Goal: Task Accomplishment & Management: Manage account settings

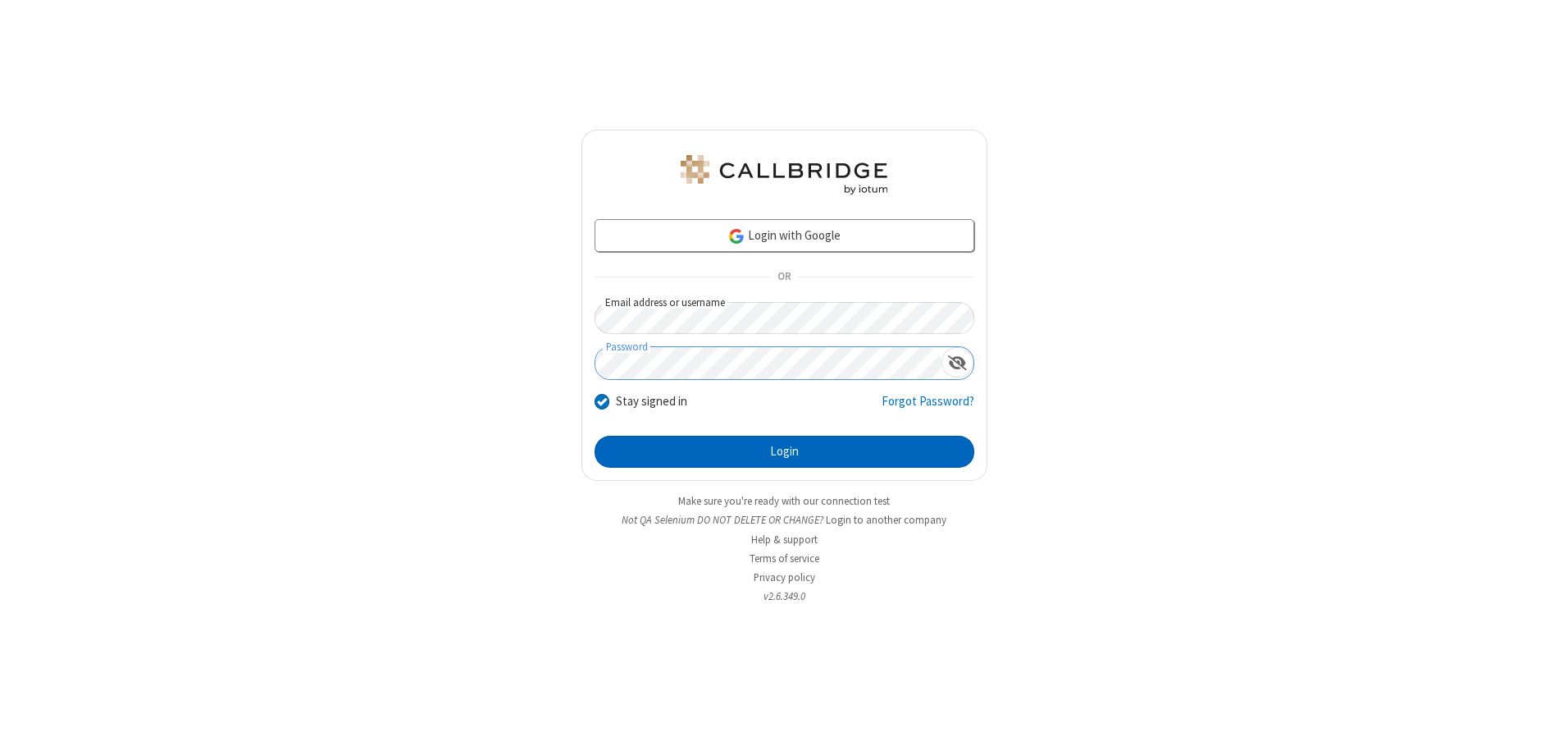
click at [784, 451] on button "Login" at bounding box center [784, 452] width 380 height 32
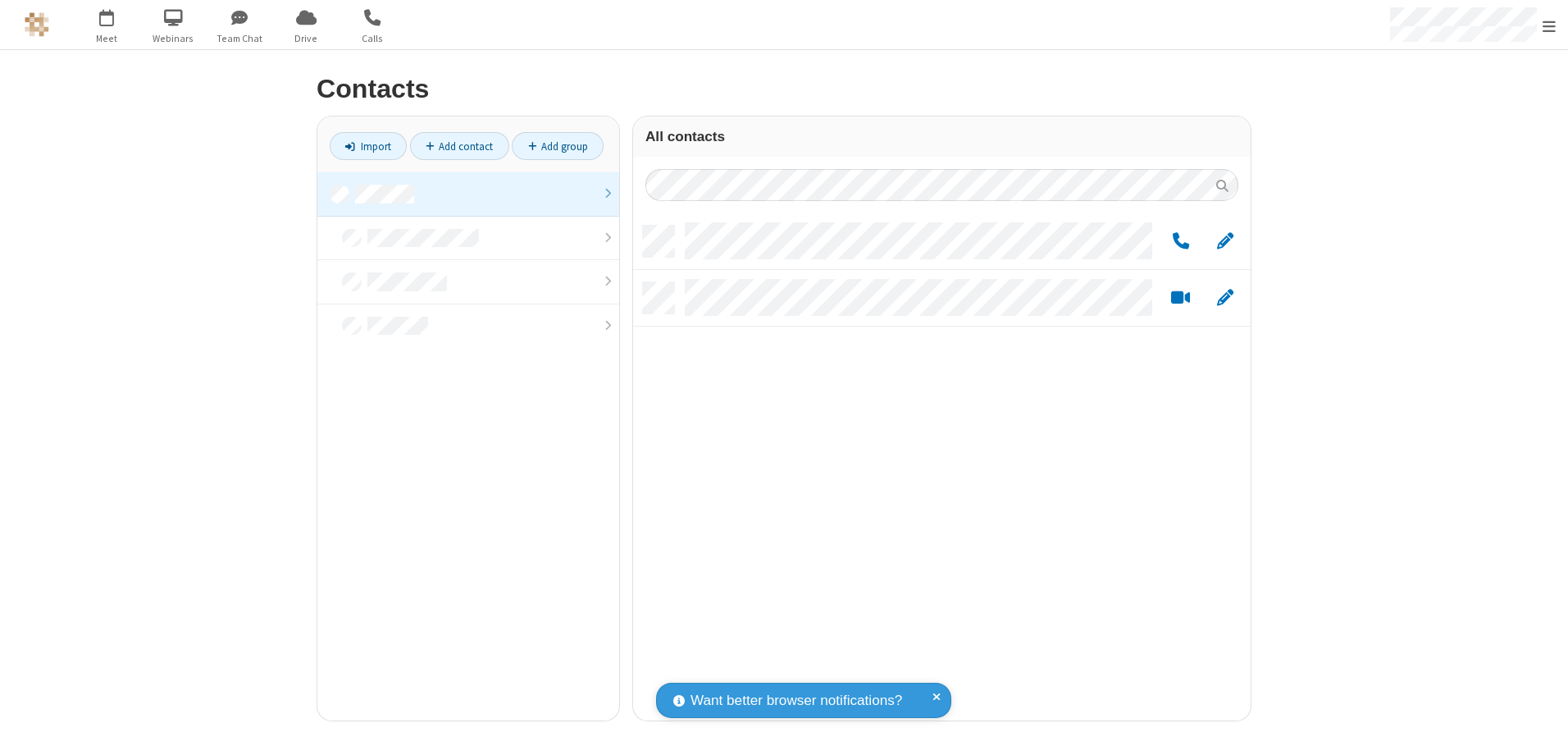
scroll to position [494, 605]
click at [468, 193] on link at bounding box center [468, 194] width 302 height 44
click at [558, 146] on link "Add group" at bounding box center [557, 146] width 92 height 28
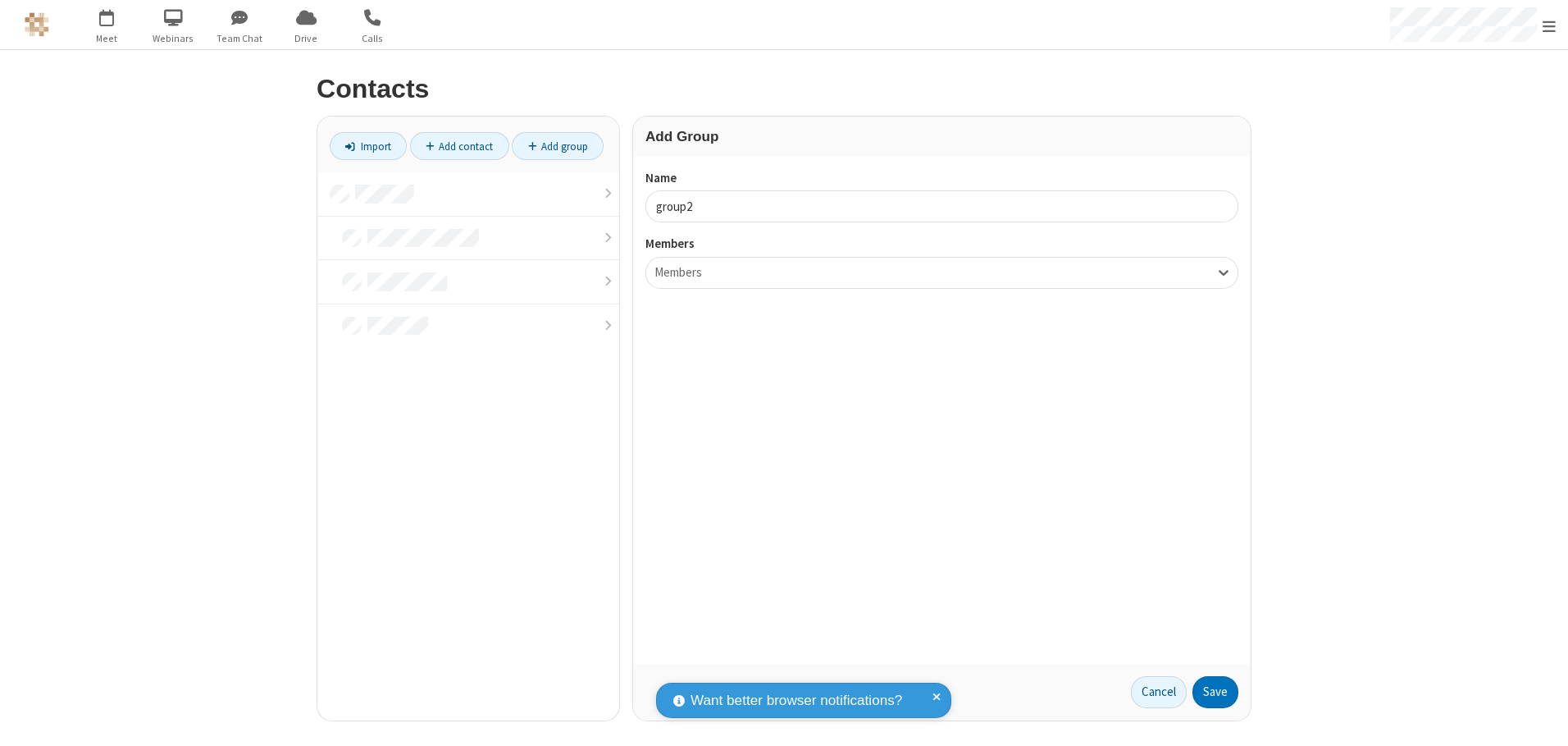
type input "group2"
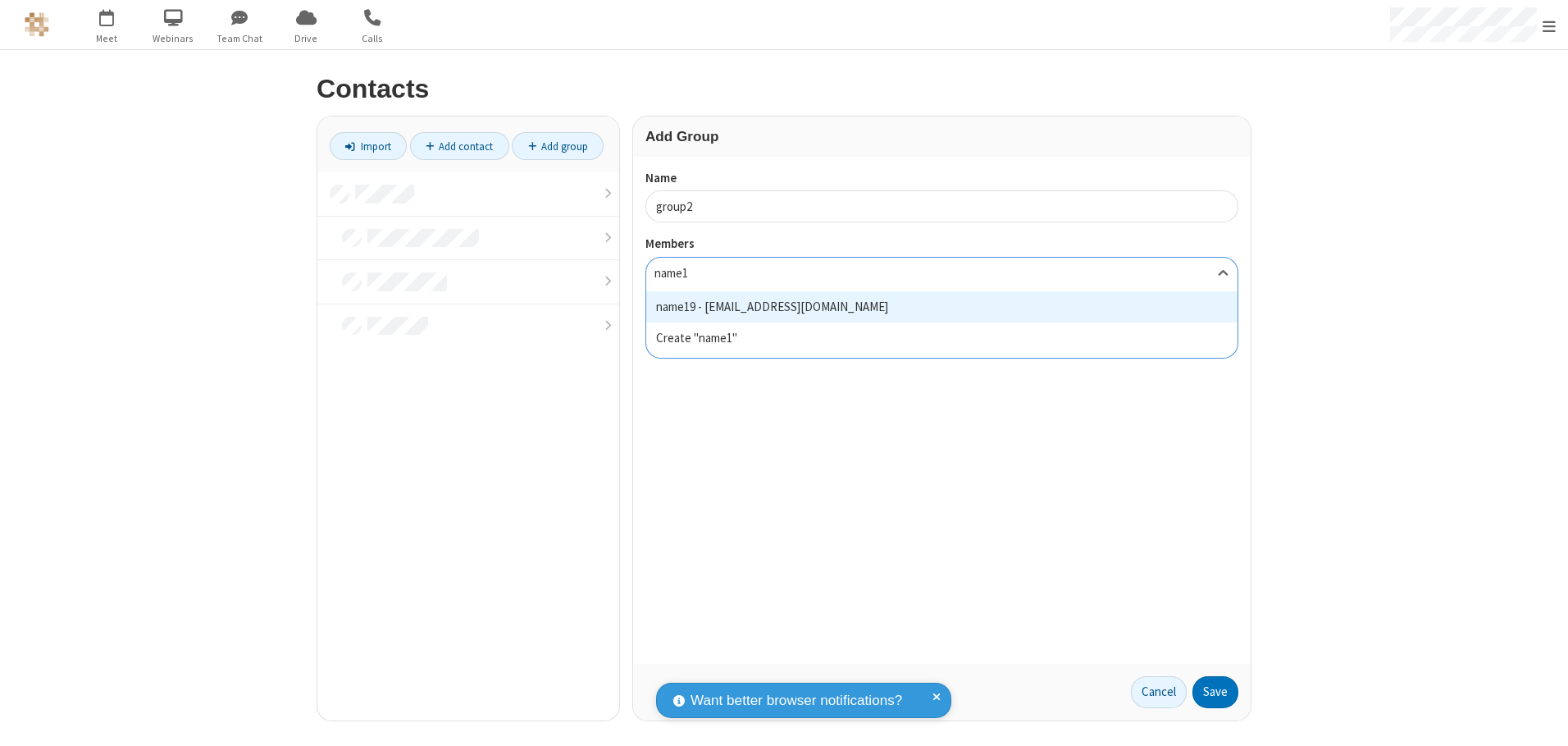
type input "name19"
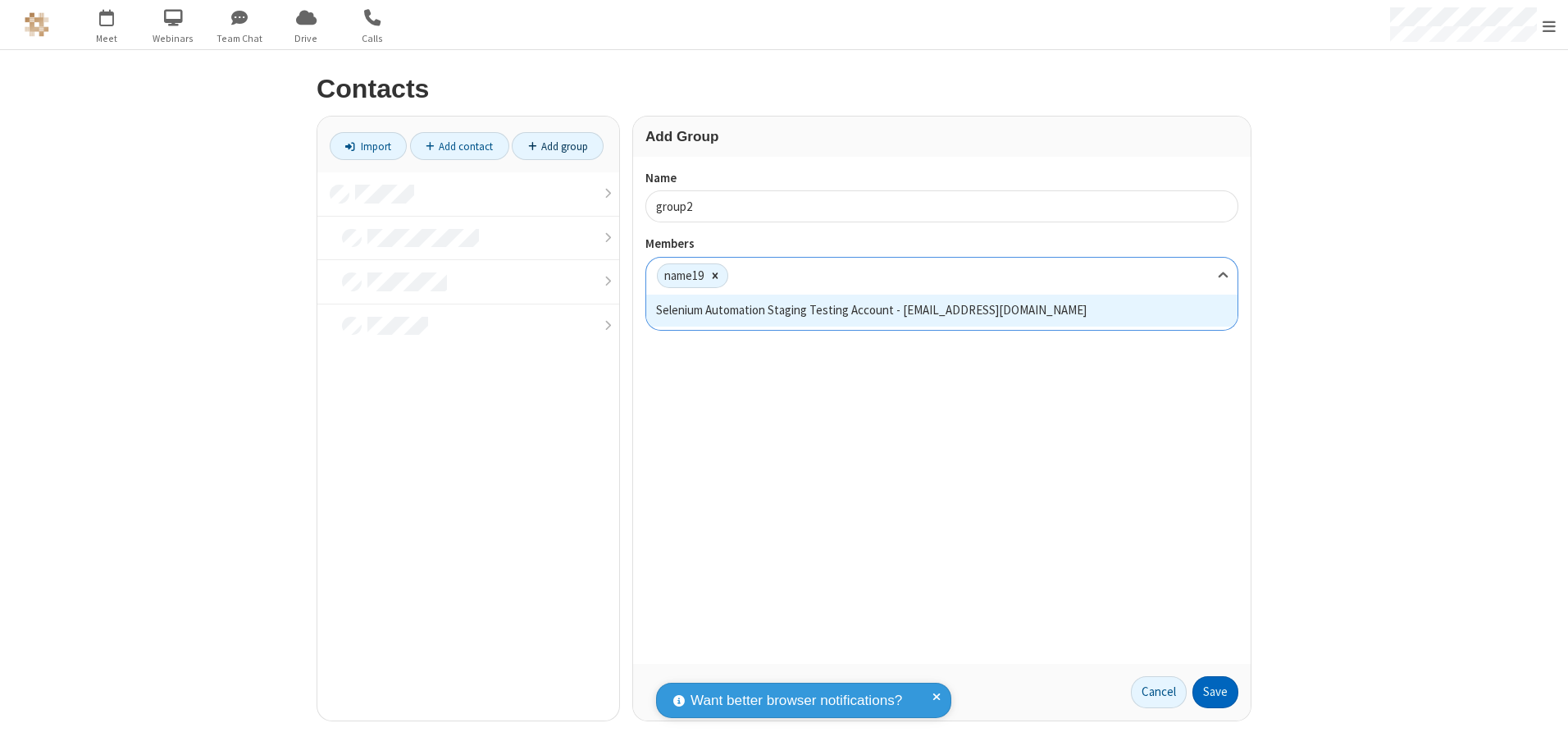
click at [1215, 691] on button "Save" at bounding box center [1216, 691] width 46 height 32
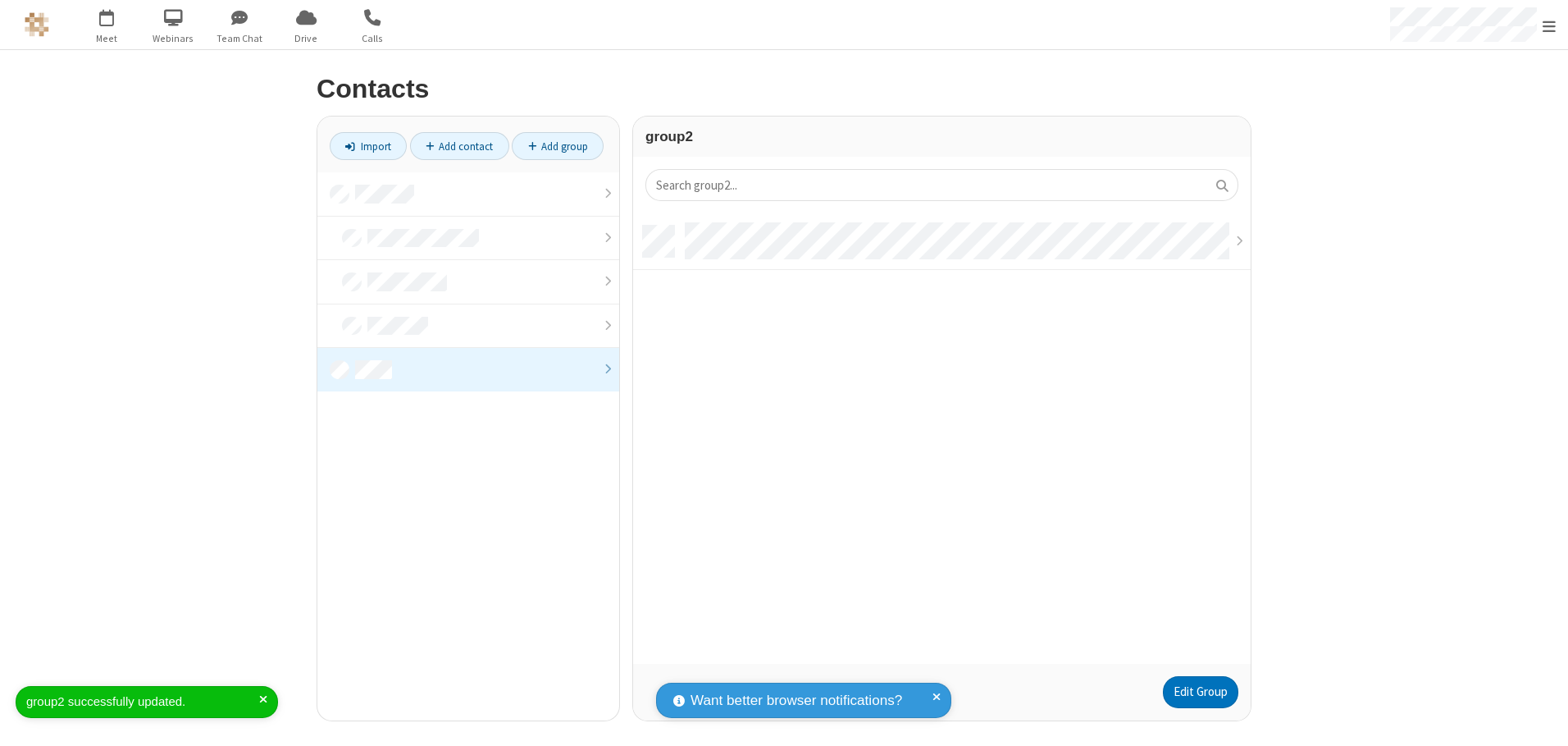
scroll to position [438, 605]
click at [1200, 691] on link "Edit Group" at bounding box center [1201, 691] width 76 height 32
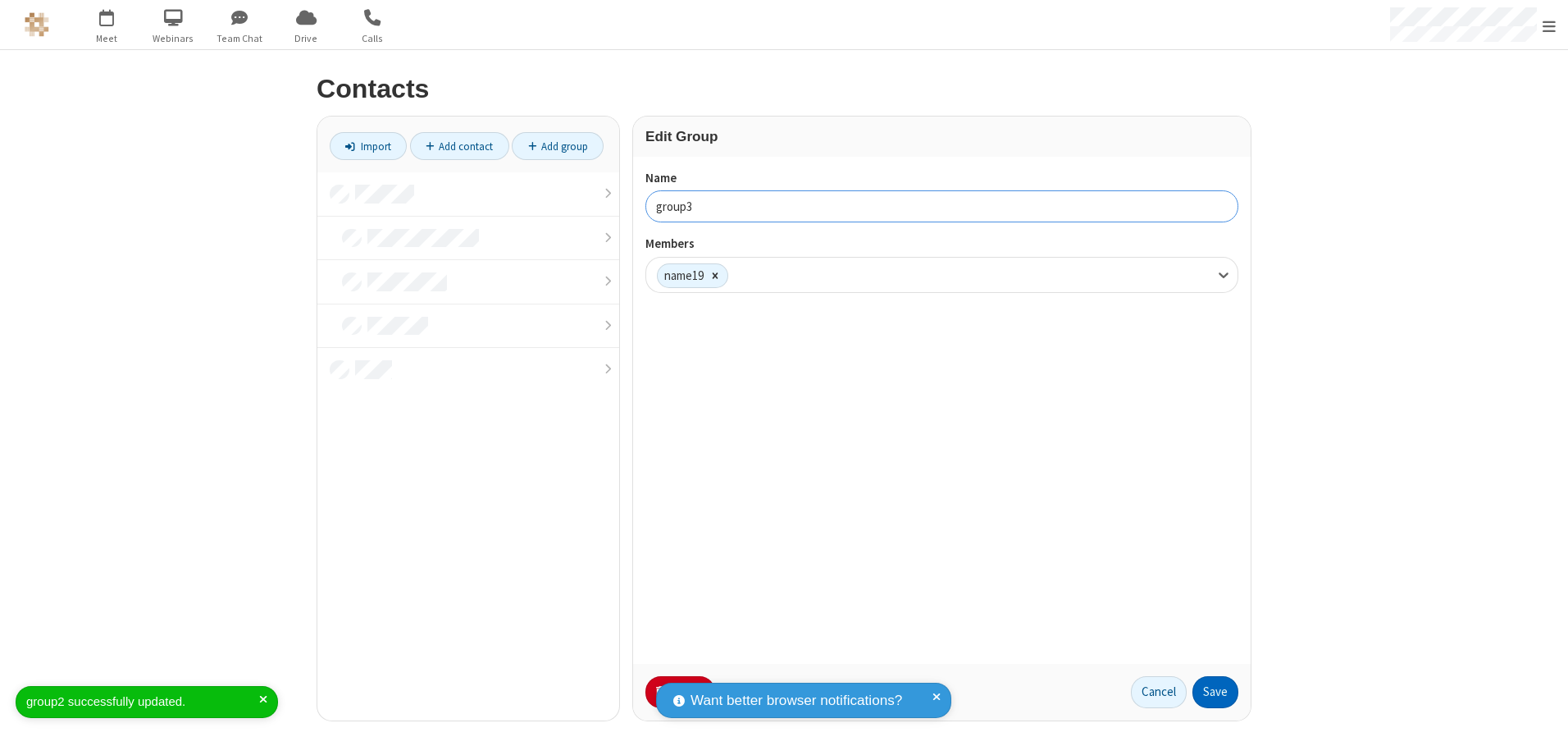
type input "group3"
click at [1215, 691] on button "Save" at bounding box center [1216, 691] width 46 height 32
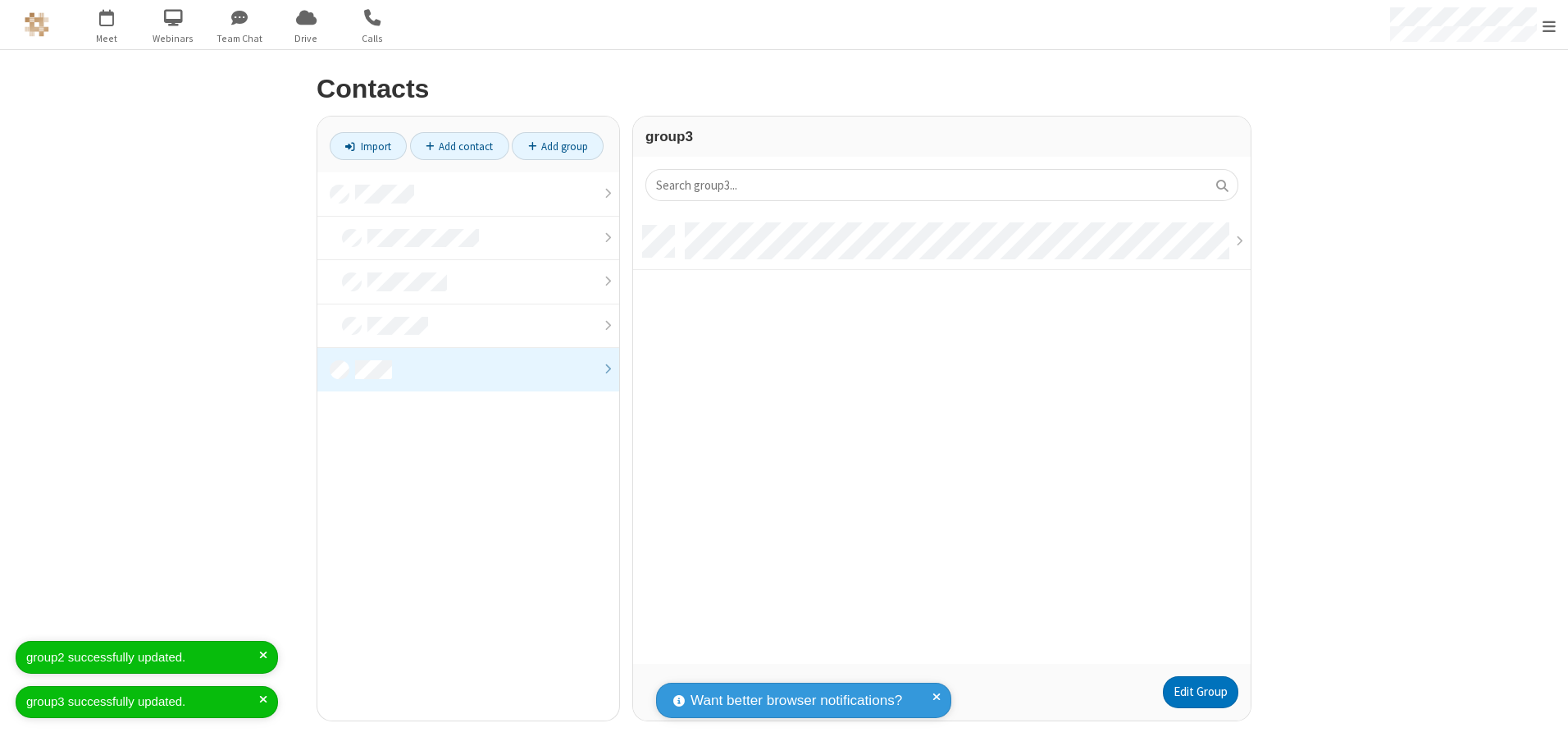
scroll to position [438, 605]
